Goal: Information Seeking & Learning: Find specific fact

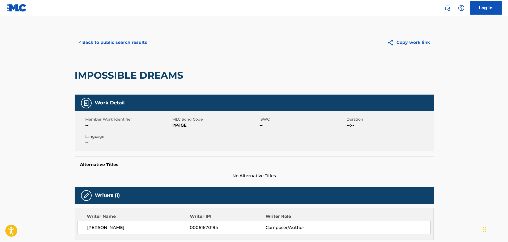
click at [132, 36] on button "< Back to public search results" at bounding box center [113, 42] width 76 height 13
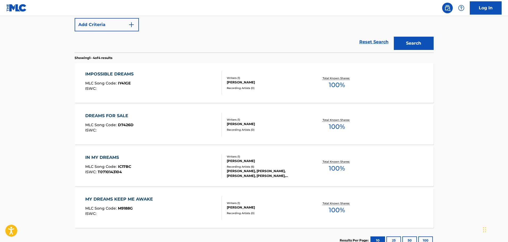
scroll to position [100, 0]
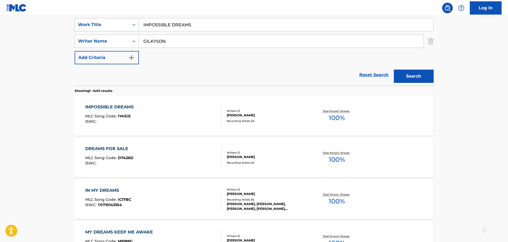
drag, startPoint x: 207, startPoint y: 30, endPoint x: 137, endPoint y: 30, distance: 70.1
click at [137, 30] on div "SearchWithCriteria5a7ec132-0ea8-4249-8e37-fa2e85b0c691 Work Title IMPOSSIBLE DR…" at bounding box center [254, 24] width 359 height 13
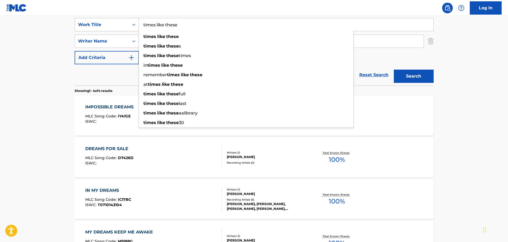
type input "times like these"
click at [394, 70] on button "Search" at bounding box center [414, 76] width 40 height 13
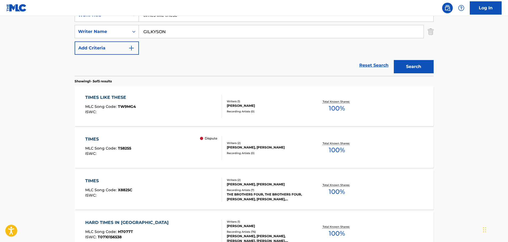
scroll to position [127, 0]
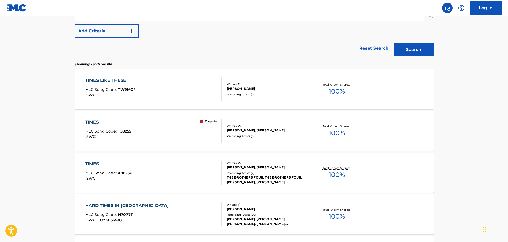
click at [158, 87] on div "TIMES LIKE THESE MLC Song Code : TW9MG4 ISWC :" at bounding box center [153, 89] width 137 height 24
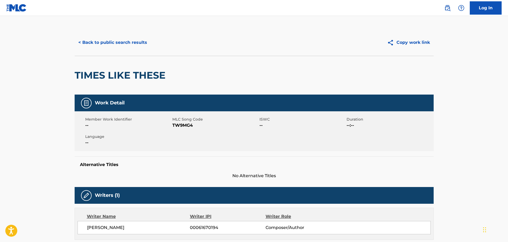
click at [111, 37] on button "< Back to public search results" at bounding box center [113, 42] width 76 height 13
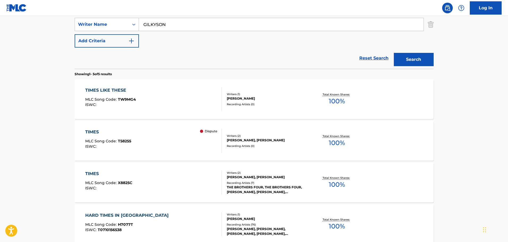
scroll to position [77, 0]
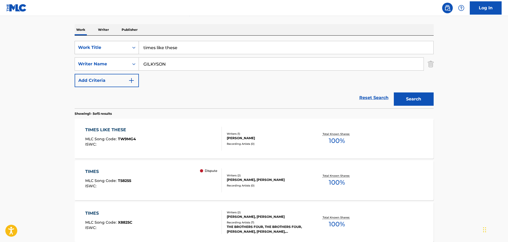
drag, startPoint x: 190, startPoint y: 52, endPoint x: 133, endPoint y: 49, distance: 57.4
click at [133, 49] on div "SearchWithCriteria5a7ec132-0ea8-4249-8e37-fa2e85b0c691 Work Title times like th…" at bounding box center [254, 47] width 359 height 13
type input "how does it feel?"
drag, startPoint x: 180, startPoint y: 60, endPoint x: 134, endPoint y: 63, distance: 46.1
click at [134, 63] on div "SearchWithCriteriaabc46a57-99bf-4542-b86e-eed2990f664a Writer Name [PERSON_NAME]" at bounding box center [254, 63] width 359 height 13
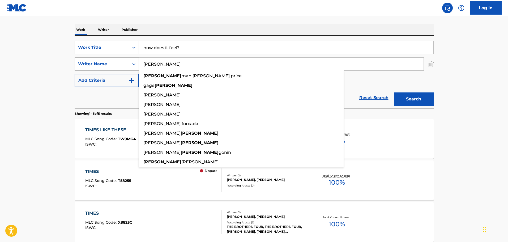
type input "[PERSON_NAME]"
click at [394, 92] on button "Search" at bounding box center [414, 98] width 40 height 13
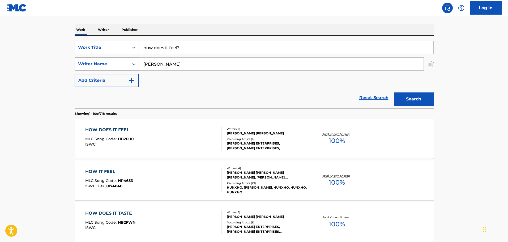
drag, startPoint x: 176, startPoint y: 64, endPoint x: 119, endPoint y: 63, distance: 57.4
click at [119, 63] on div "SearchWithCriteriaabc46a57-99bf-4542-b86e-eed2990f664a Writer Name [PERSON_NAME]" at bounding box center [254, 63] width 359 height 13
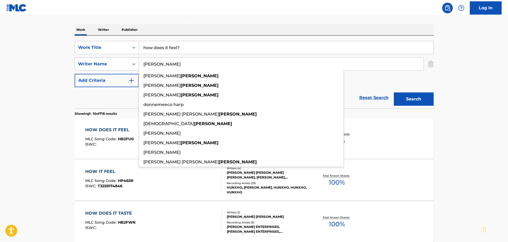
type input "[PERSON_NAME]"
click at [394, 92] on button "Search" at bounding box center [414, 98] width 40 height 13
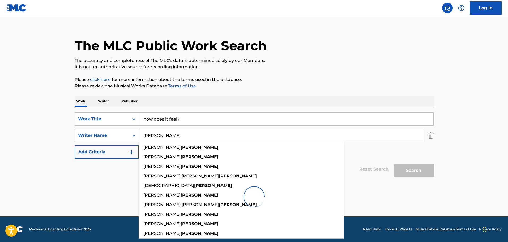
scroll to position [6, 0]
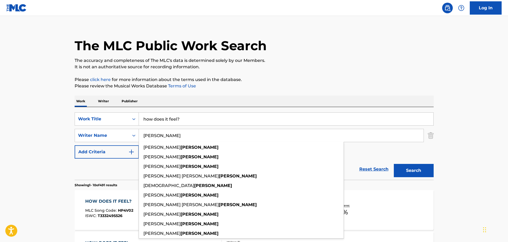
click at [139, 51] on h1 "The MLC Public Work Search" at bounding box center [171, 46] width 192 height 16
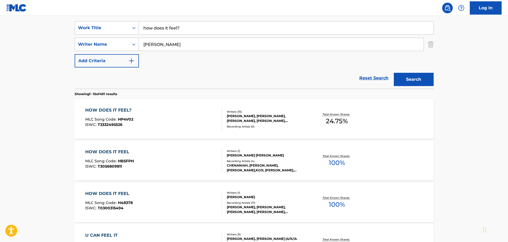
scroll to position [112, 0]
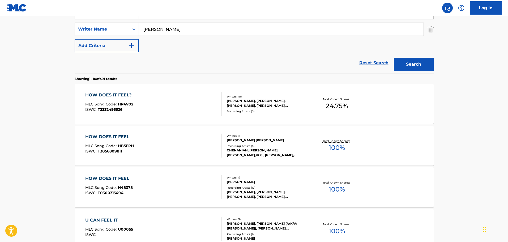
click at [166, 98] on div "HOW DOES IT FEEL? MLC Song Code : HP4V02 ISWC : T3332495526" at bounding box center [153, 104] width 137 height 24
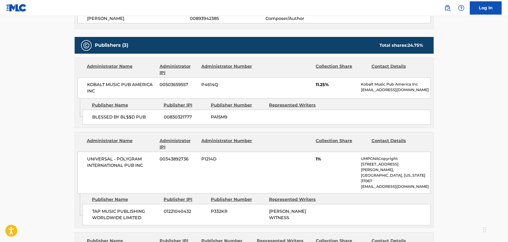
scroll to position [286, 0]
